Goal: Information Seeking & Learning: Check status

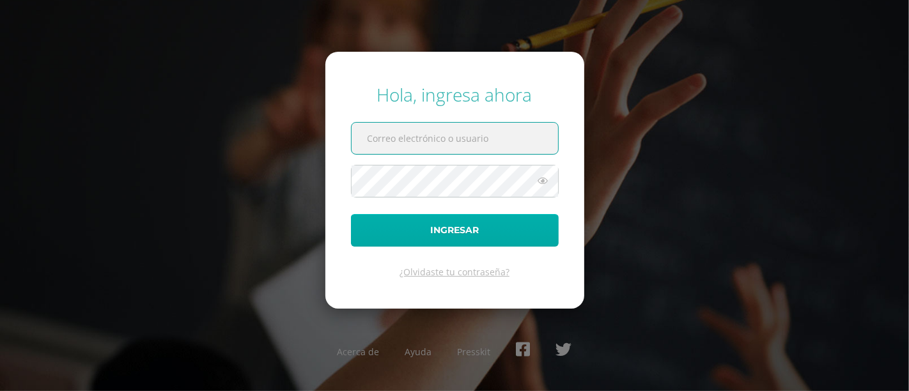
type input "castro.je@continentalamericano.edu.gt"
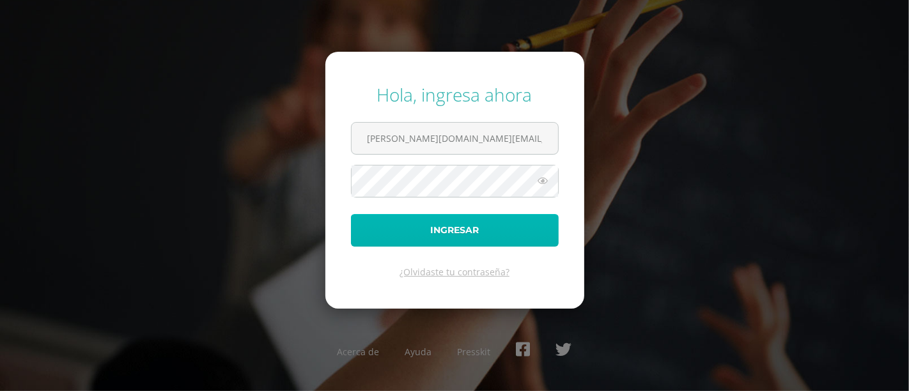
click at [504, 221] on button "Ingresar" at bounding box center [455, 230] width 208 height 33
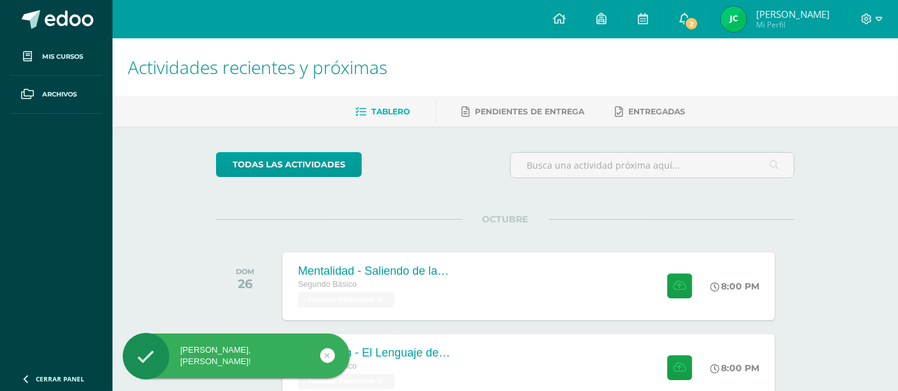
click at [690, 24] on icon at bounding box center [684, 19] width 10 height 12
click at [770, 22] on span "Mi Perfil" at bounding box center [792, 24] width 73 height 11
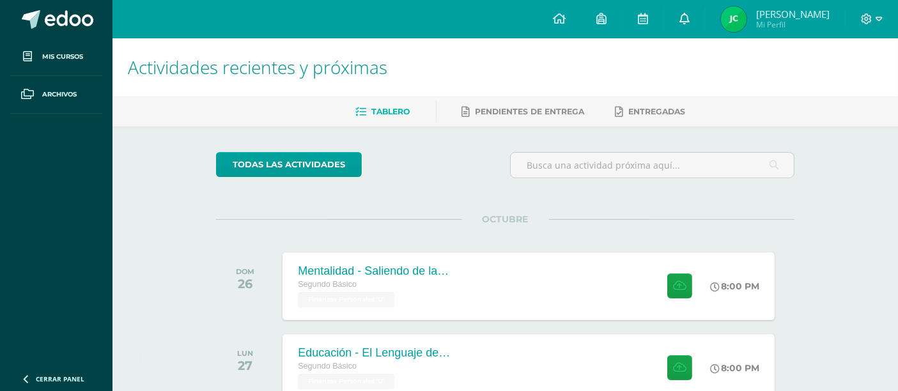
click at [681, 14] on link "0" at bounding box center [684, 19] width 41 height 38
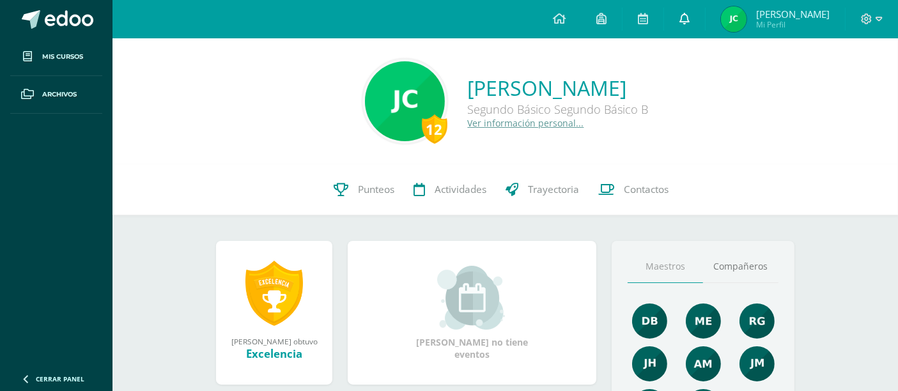
click at [681, 19] on link at bounding box center [684, 19] width 41 height 38
click at [359, 189] on span "Punteos" at bounding box center [377, 189] width 36 height 13
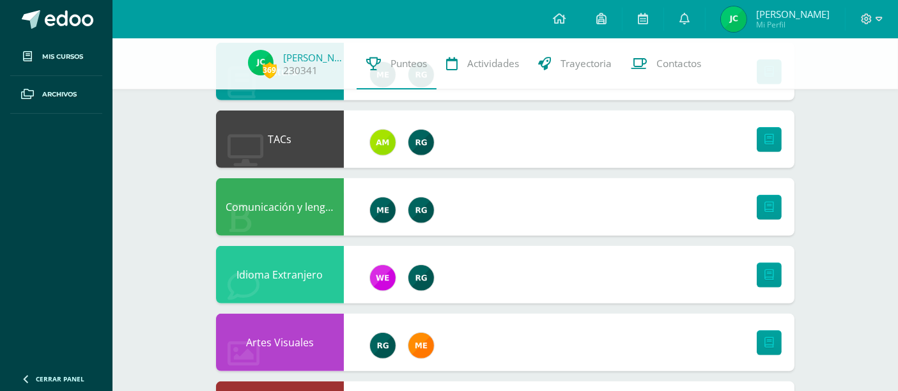
scroll to position [908, 0]
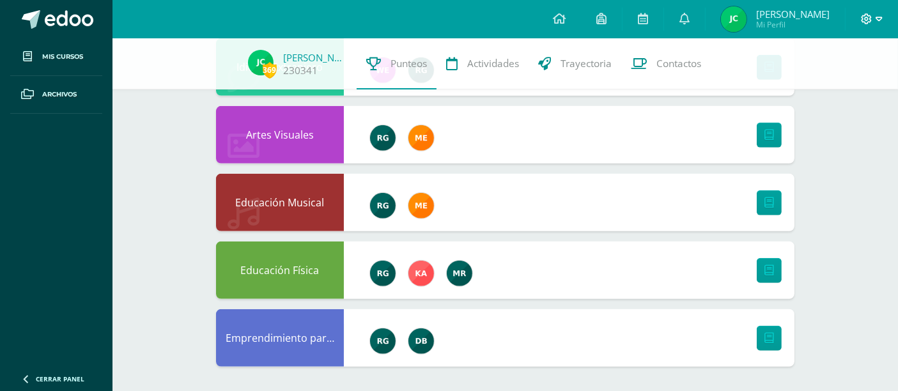
click at [876, 15] on icon at bounding box center [879, 19] width 7 height 12
click at [827, 84] on span "Cerrar sesión" at bounding box center [839, 87] width 58 height 12
